Goal: Consume media (video, audio)

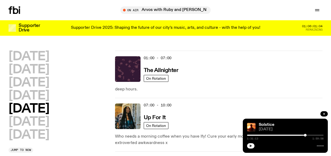
click at [251, 144] on button "button" at bounding box center [250, 145] width 7 height 5
click at [252, 146] on icon "button" at bounding box center [250, 145] width 3 height 3
click at [249, 145] on button "button" at bounding box center [250, 145] width 7 height 5
drag, startPoint x: 246, startPoint y: 144, endPoint x: 250, endPoint y: 146, distance: 4.3
click at [249, 145] on div "Solstice [DATE] 1:32:32 1:59:58" at bounding box center [285, 135] width 85 height 34
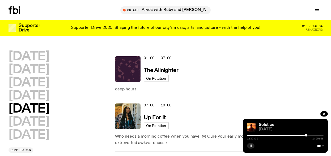
click at [251, 145] on icon "button" at bounding box center [250, 145] width 3 height 3
click at [252, 143] on button "button" at bounding box center [250, 145] width 7 height 5
click at [17, 10] on icon at bounding box center [15, 9] width 5 height 7
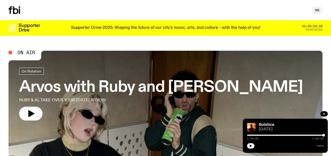
click at [318, 11] on icon "button" at bounding box center [317, 10] width 6 height 6
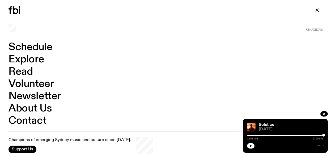
click at [42, 47] on link "Schedule" at bounding box center [31, 47] width 44 height 10
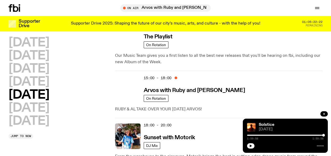
scroll to position [242, 0]
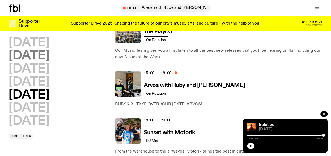
click at [45, 50] on h2 "[DATE]" at bounding box center [29, 56] width 41 height 12
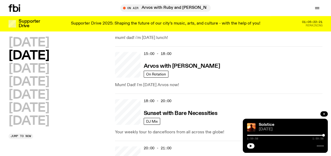
scroll to position [571, 0]
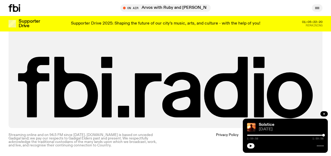
click at [315, 9] on icon "button" at bounding box center [317, 8] width 6 height 6
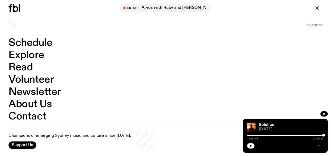
click at [26, 39] on link "Schedule" at bounding box center [31, 43] width 44 height 10
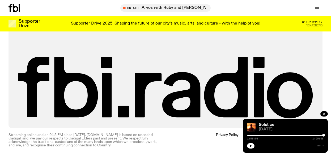
click at [324, 112] on icon "button" at bounding box center [324, 113] width 3 height 3
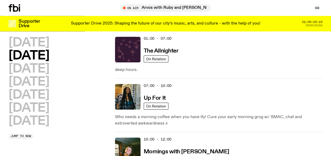
scroll to position [0, 0]
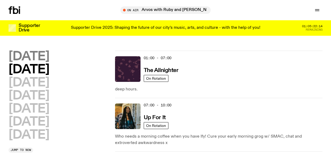
click at [37, 59] on h2 "[DATE]" at bounding box center [29, 57] width 41 height 12
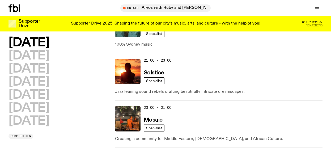
scroll to position [362, 0]
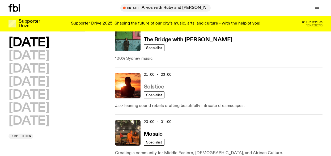
click at [159, 87] on h3 "Solstice" at bounding box center [154, 87] width 20 height 6
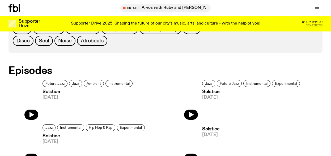
scroll to position [309, 0]
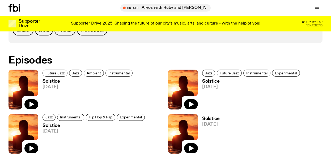
click at [29, 84] on img at bounding box center [24, 89] width 30 height 40
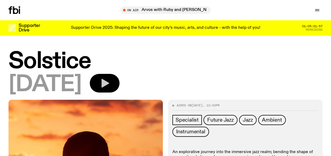
click at [120, 78] on button "button" at bounding box center [105, 83] width 30 height 19
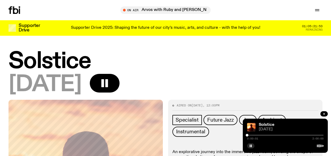
click at [317, 134] on div "0:00:01 2:00:00" at bounding box center [285, 136] width 77 height 6
click at [266, 134] on div "0:00:06 2:00:00" at bounding box center [285, 136] width 77 height 6
click at [265, 135] on div at bounding box center [285, 134] width 77 height 1
click at [252, 135] on div at bounding box center [227, 134] width 77 height 1
click at [320, 135] on div at bounding box center [285, 134] width 77 height 1
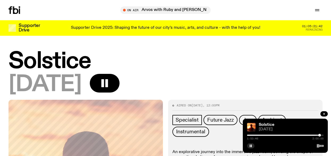
click at [322, 135] on div at bounding box center [285, 134] width 77 height 1
click at [321, 135] on div at bounding box center [284, 134] width 77 height 1
click at [316, 135] on div at bounding box center [282, 134] width 77 height 1
drag, startPoint x: 250, startPoint y: 135, endPoint x: 241, endPoint y: 135, distance: 9.1
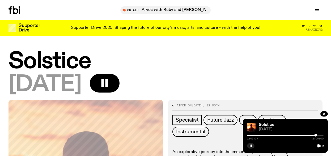
click at [248, 134] on div "1:47:37 2:00:00" at bounding box center [285, 136] width 77 height 6
click at [248, 135] on div at bounding box center [285, 134] width 77 height 1
click at [248, 135] on div at bounding box center [277, 134] width 77 height 1
click at [248, 135] on div at bounding box center [248, 134] width 3 height 3
click at [299, 95] on div "[DATE]" at bounding box center [166, 85] width 314 height 22
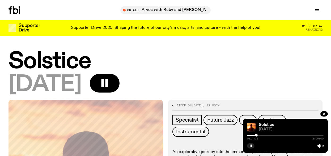
click at [251, 143] on button "button" at bounding box center [250, 145] width 7 height 5
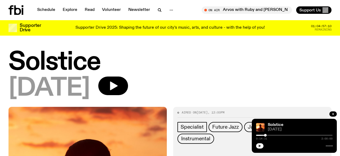
click at [261, 146] on icon "button" at bounding box center [259, 145] width 3 height 3
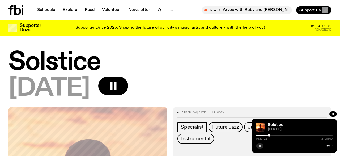
click at [256, 147] on div "Solstice [DATE] 0:20:21 2:00:00" at bounding box center [294, 136] width 85 height 34
click at [259, 146] on rect "button" at bounding box center [259, 146] width 1 height 3
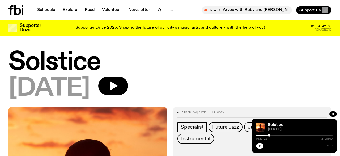
click at [260, 145] on icon "button" at bounding box center [259, 145] width 3 height 3
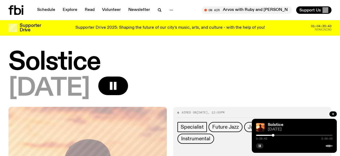
click at [263, 146] on button "button" at bounding box center [259, 145] width 7 height 5
